Goal: Task Accomplishment & Management: Manage account settings

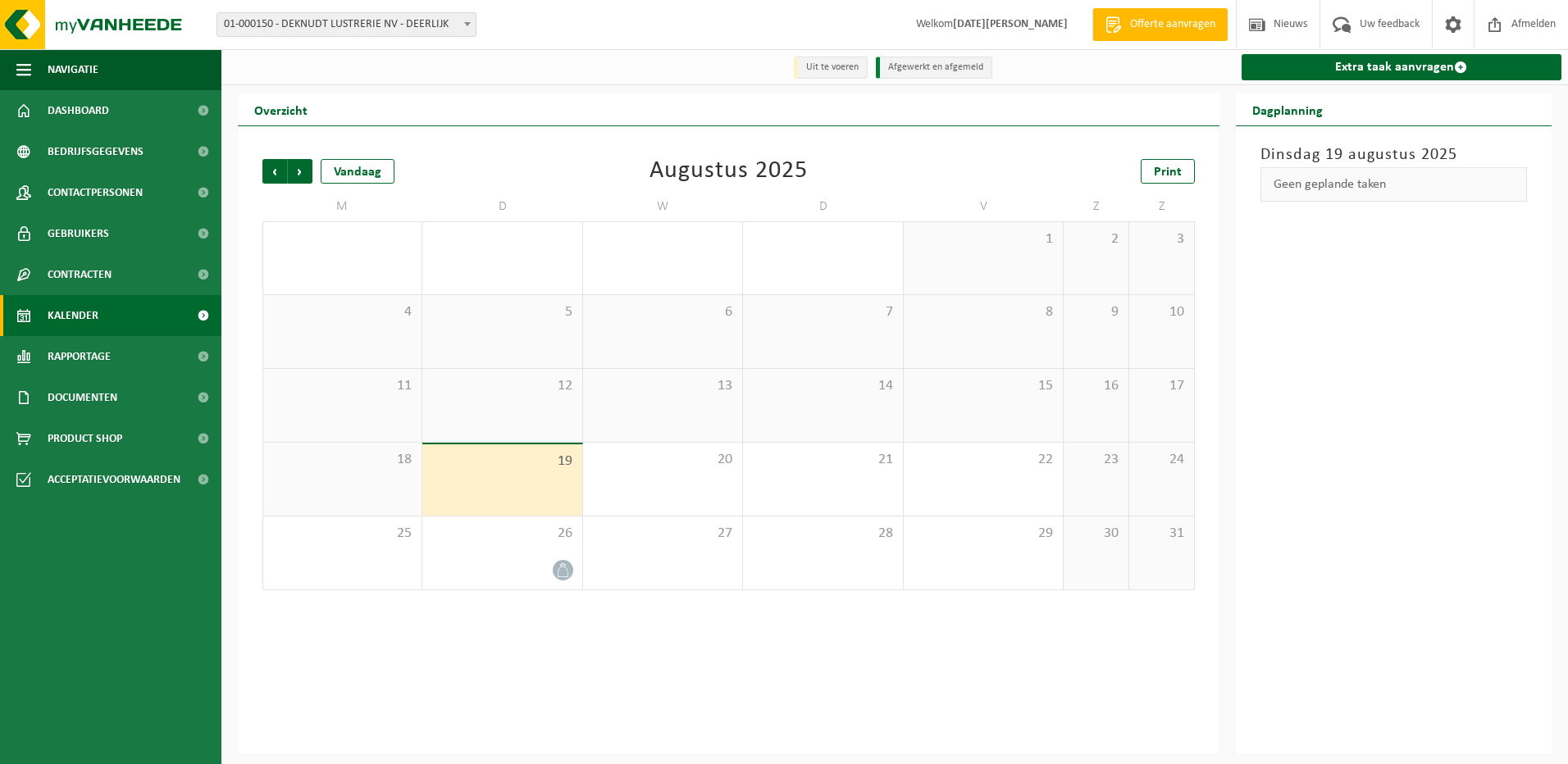
click at [516, 565] on div at bounding box center [501, 569] width 142 height 22
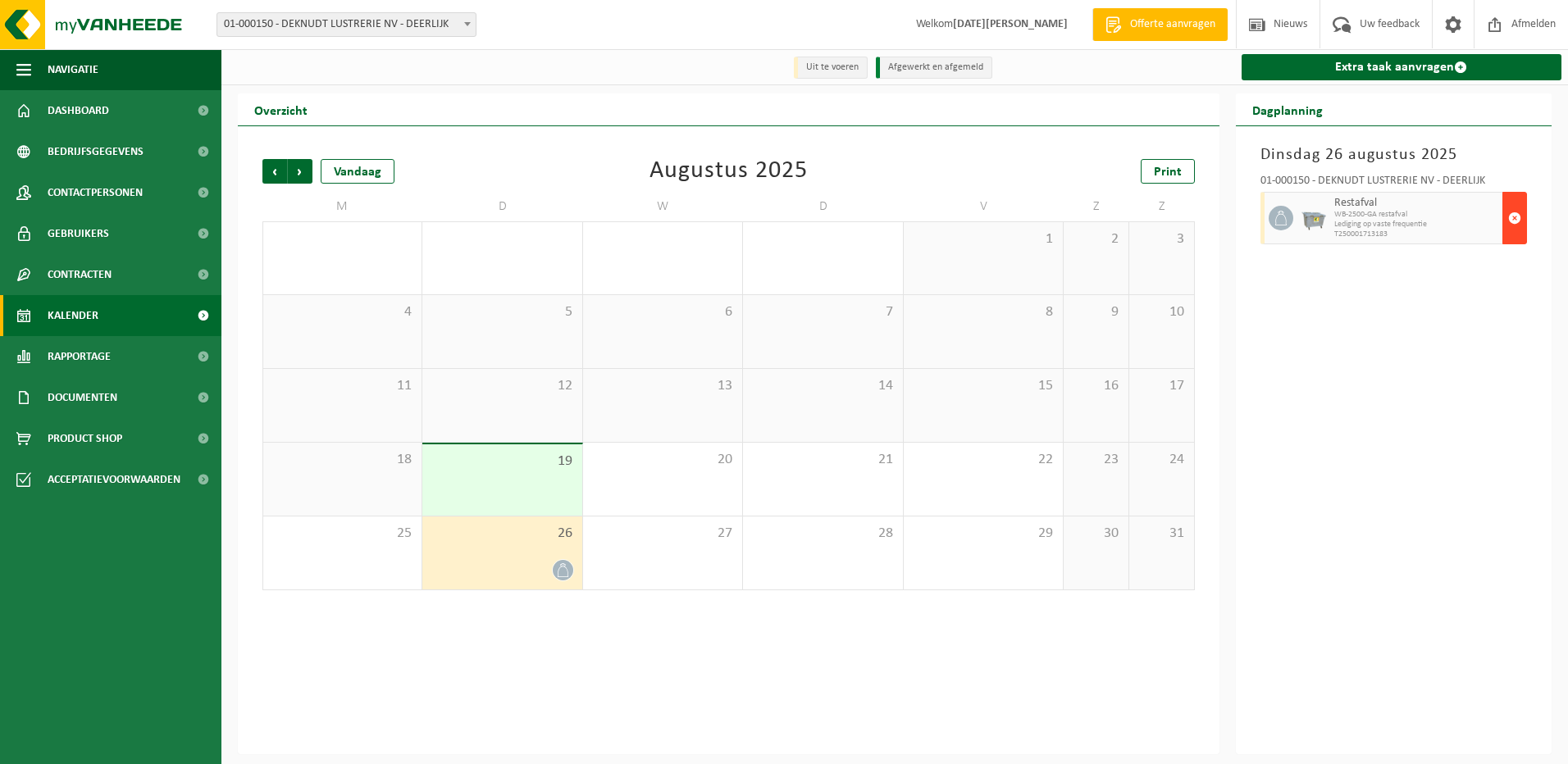
click at [1512, 219] on span "button" at bounding box center [1514, 218] width 13 height 33
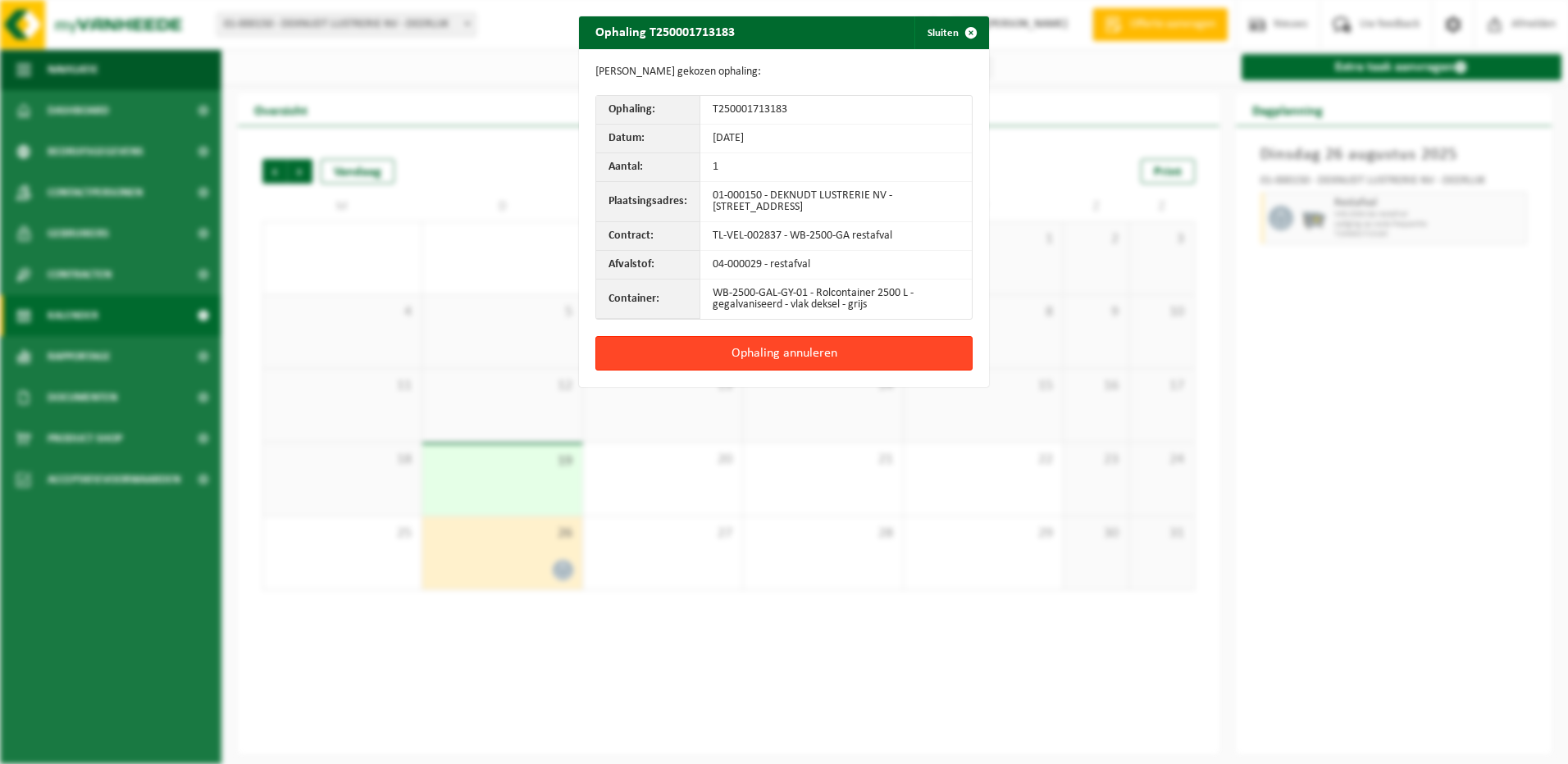
click at [766, 349] on button "Ophaling annuleren" at bounding box center [784, 353] width 377 height 34
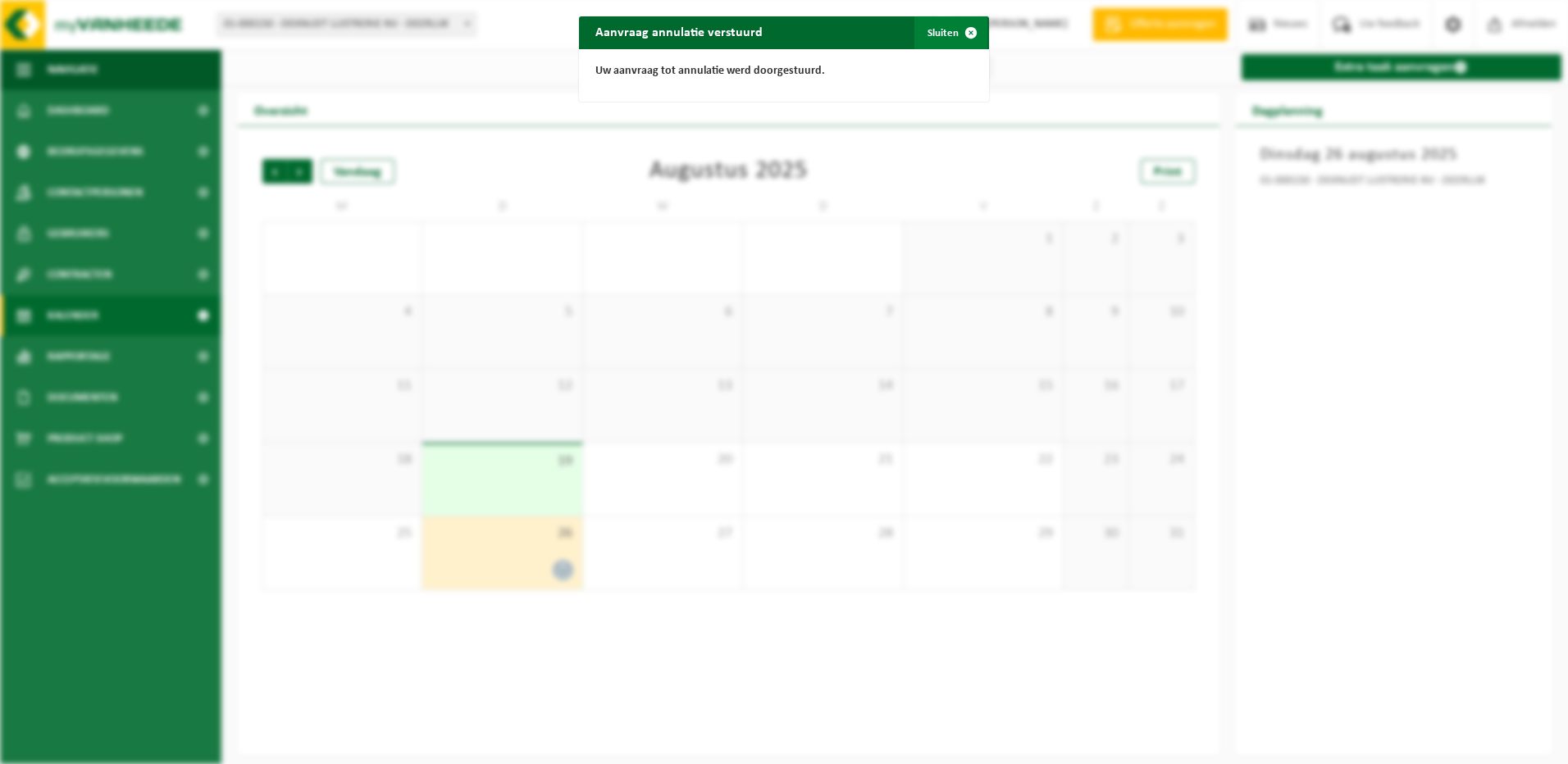
click at [964, 33] on span "button" at bounding box center [971, 33] width 33 height 33
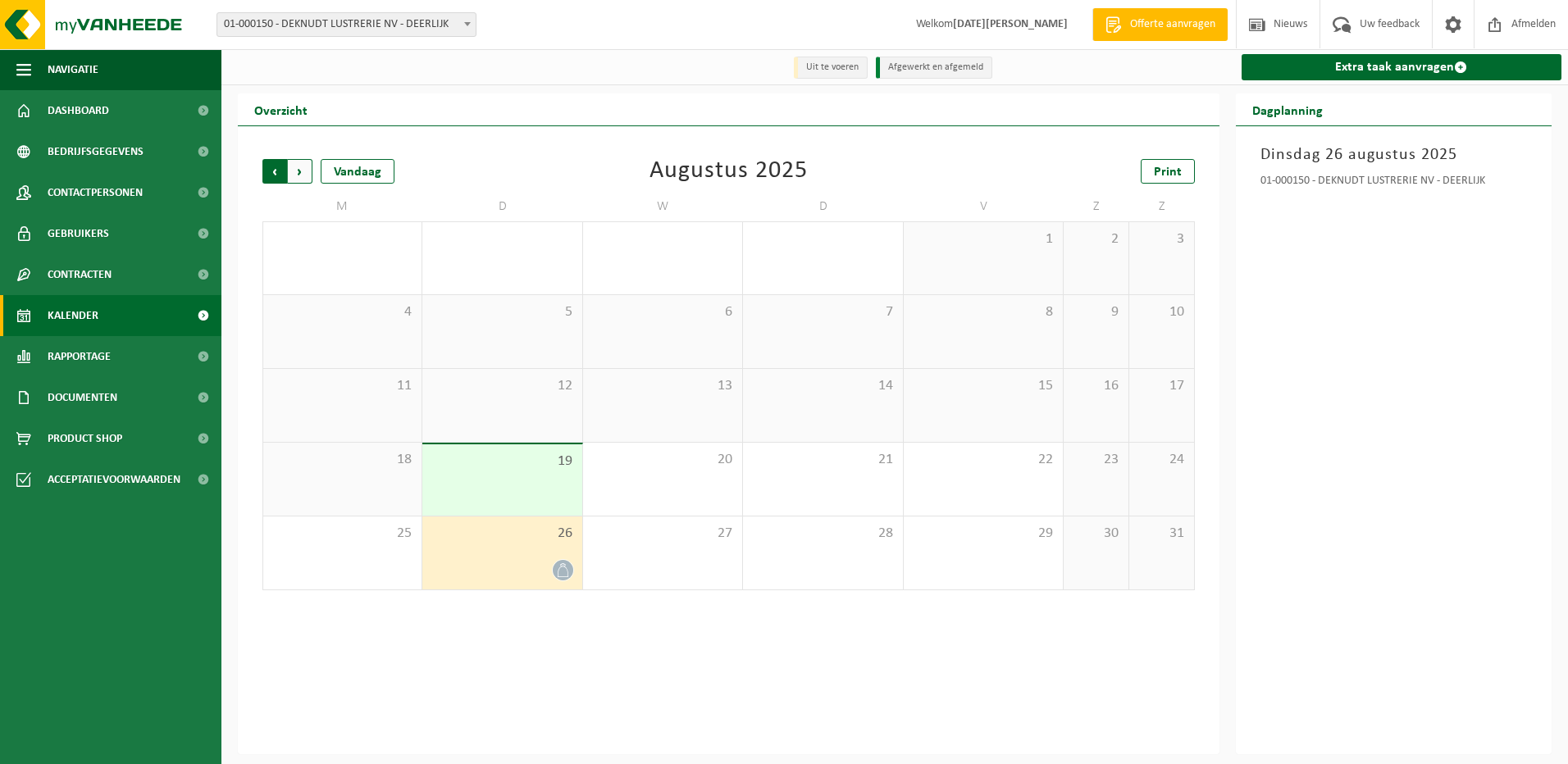
click at [295, 177] on span "Volgende" at bounding box center [300, 171] width 24 height 24
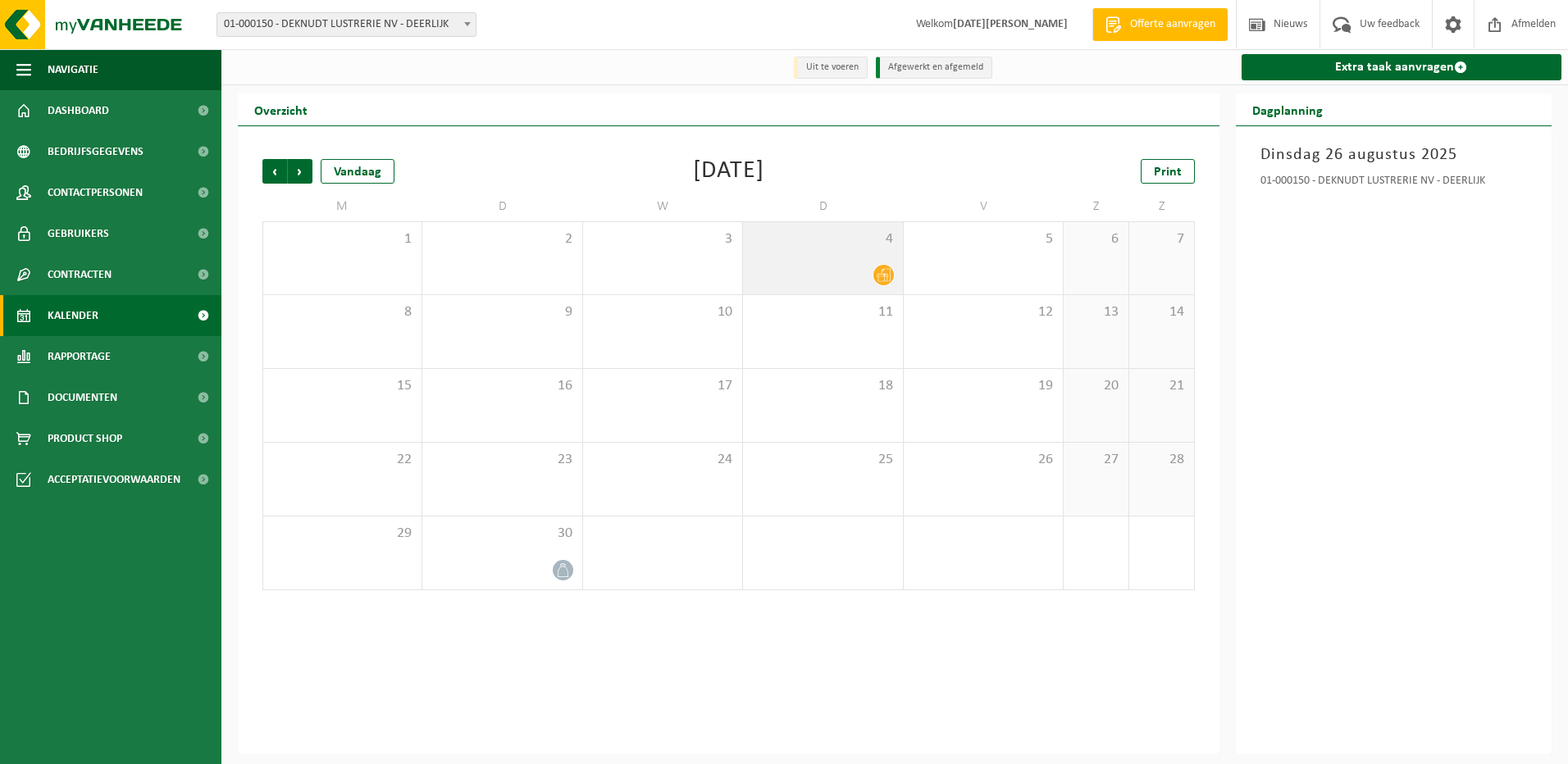
click at [873, 271] on div at bounding box center [822, 274] width 142 height 22
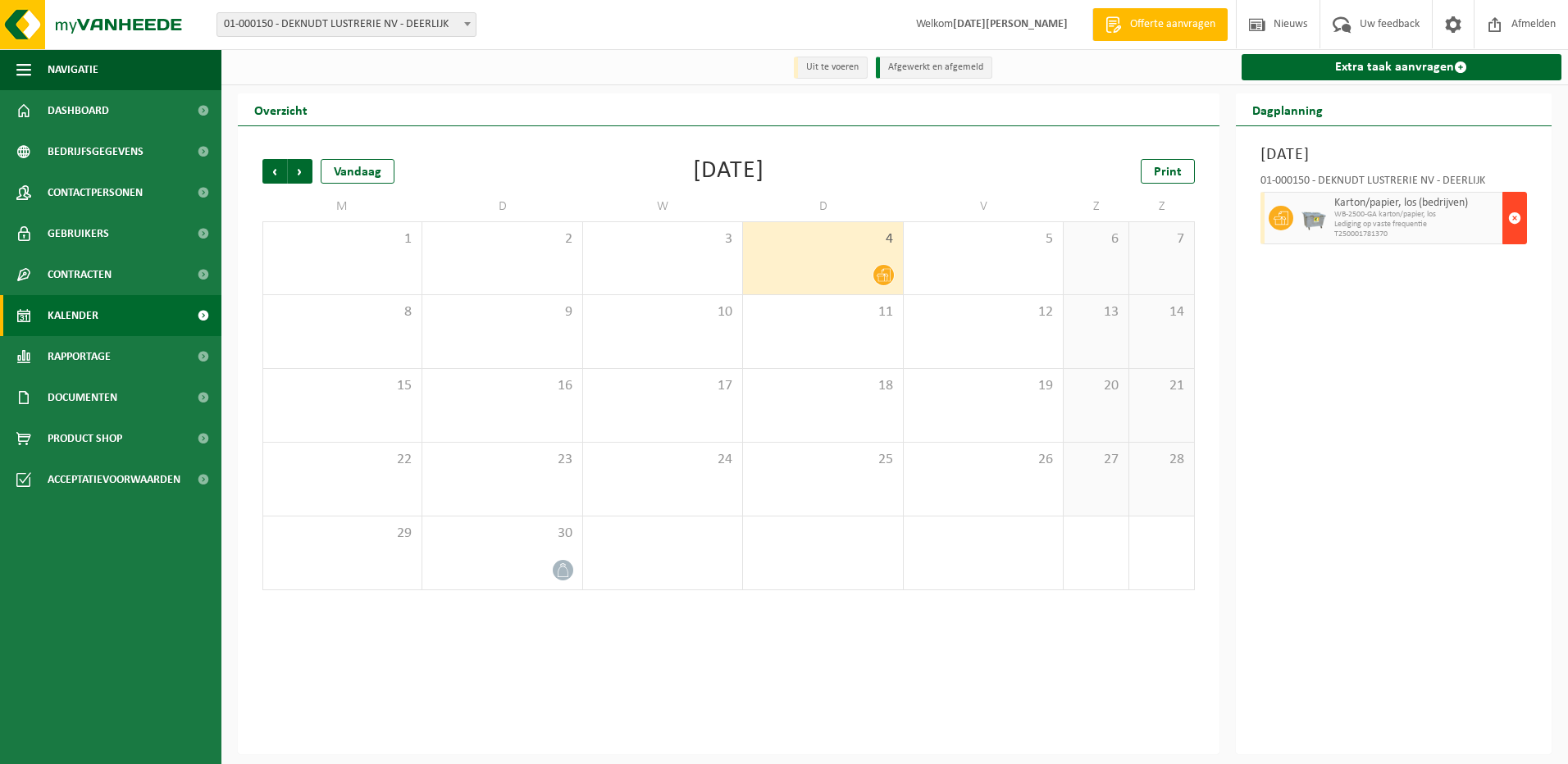
click at [1513, 218] on span "button" at bounding box center [1514, 218] width 13 height 33
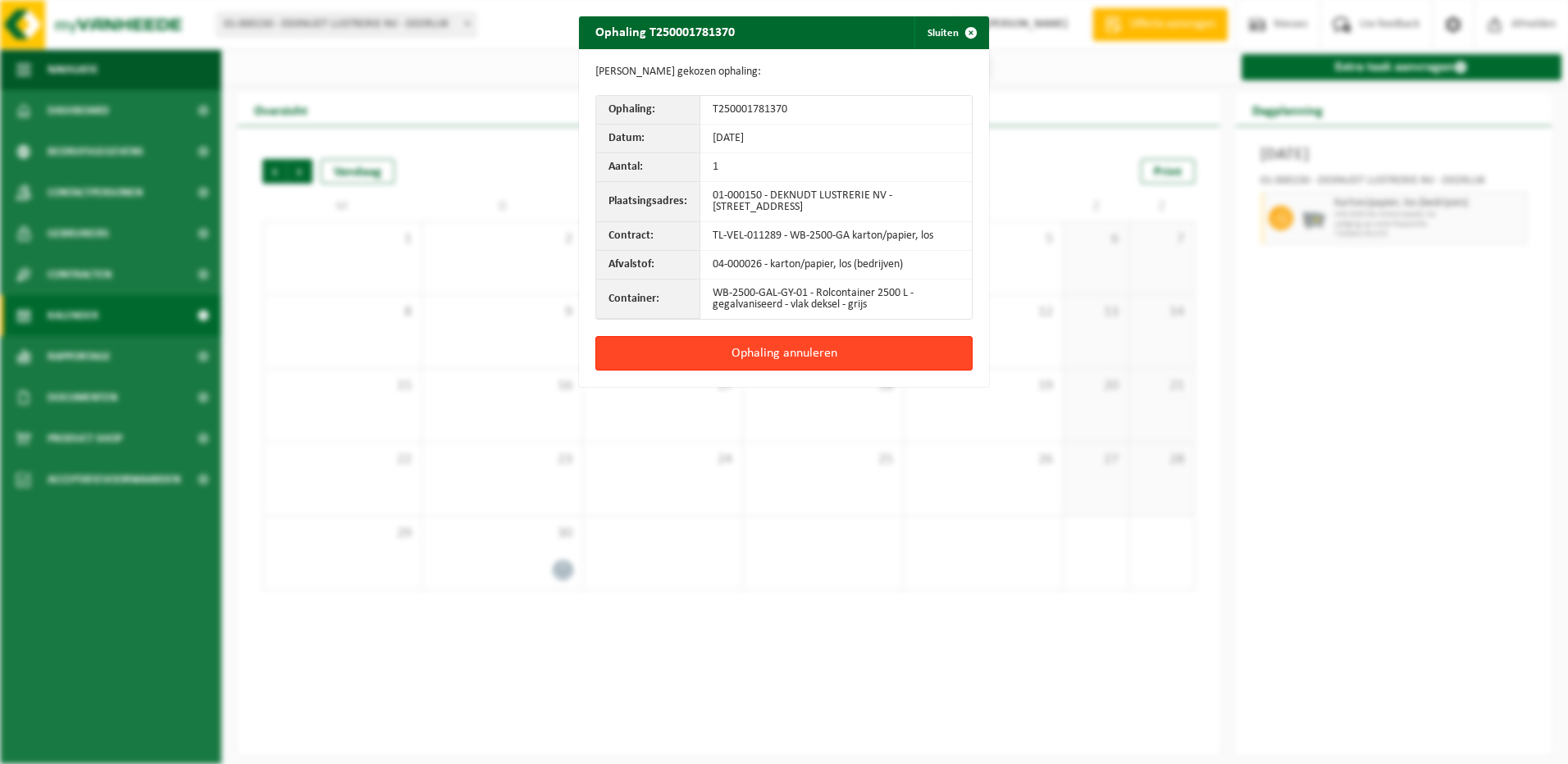
click at [771, 354] on button "Ophaling annuleren" at bounding box center [784, 353] width 377 height 34
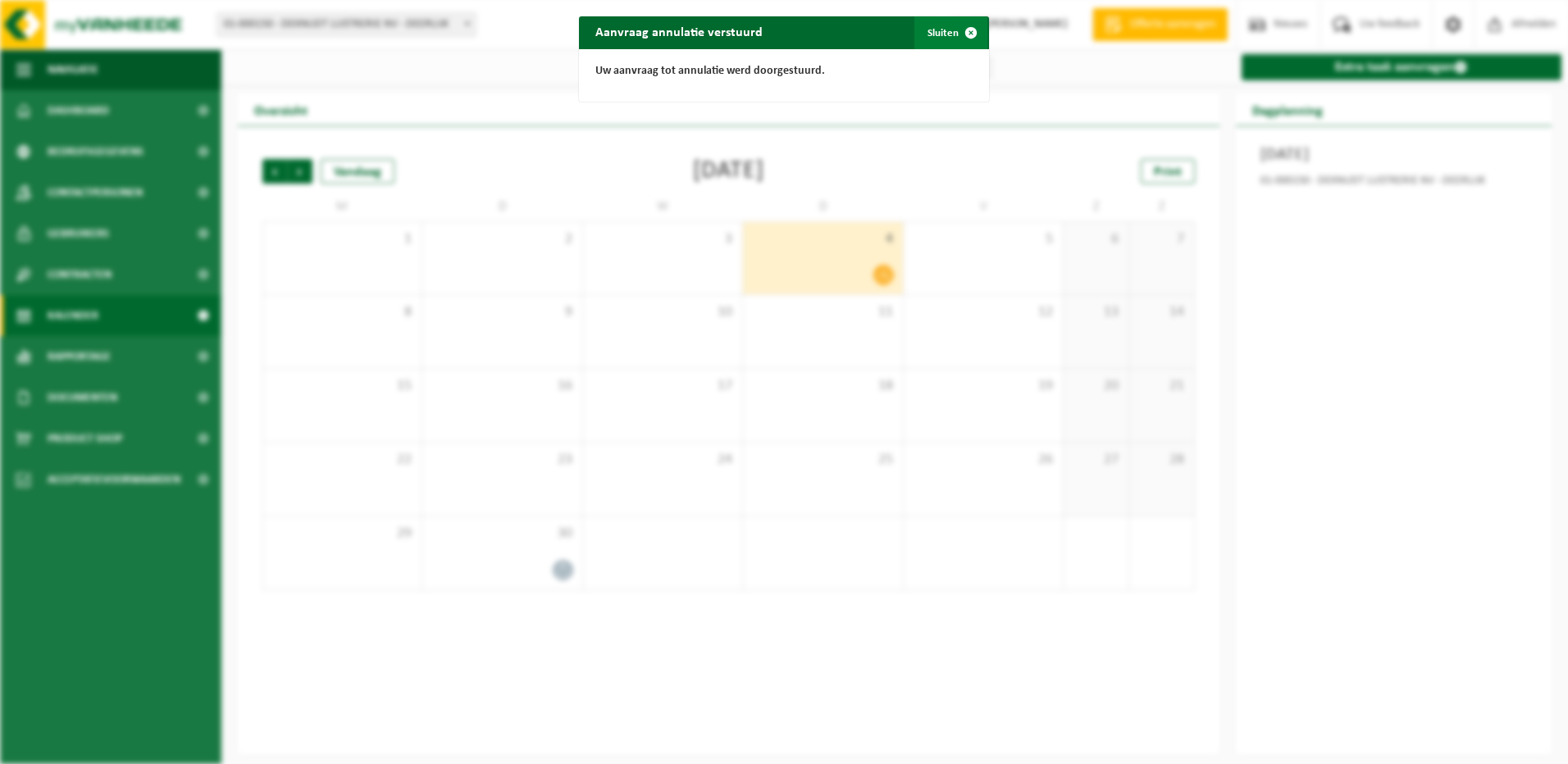
click at [964, 31] on span "button" at bounding box center [971, 33] width 33 height 33
